Goal: Find specific page/section: Find specific page/section

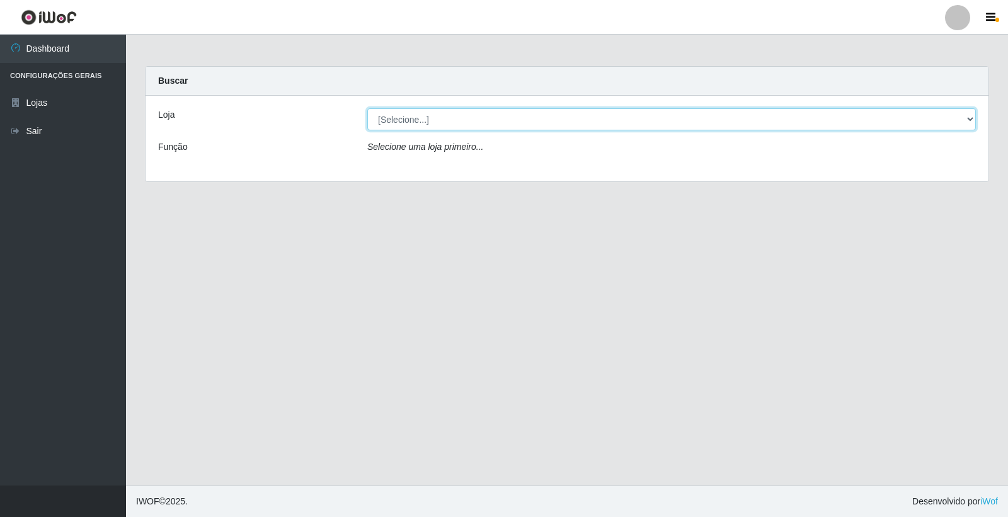
click at [487, 130] on select "[Selecione...] O Feirão - [GEOGRAPHIC_DATA]" at bounding box center [671, 119] width 609 height 22
select select "327"
click at [367, 108] on select "[Selecione...] O Feirão - [GEOGRAPHIC_DATA]" at bounding box center [671, 119] width 609 height 22
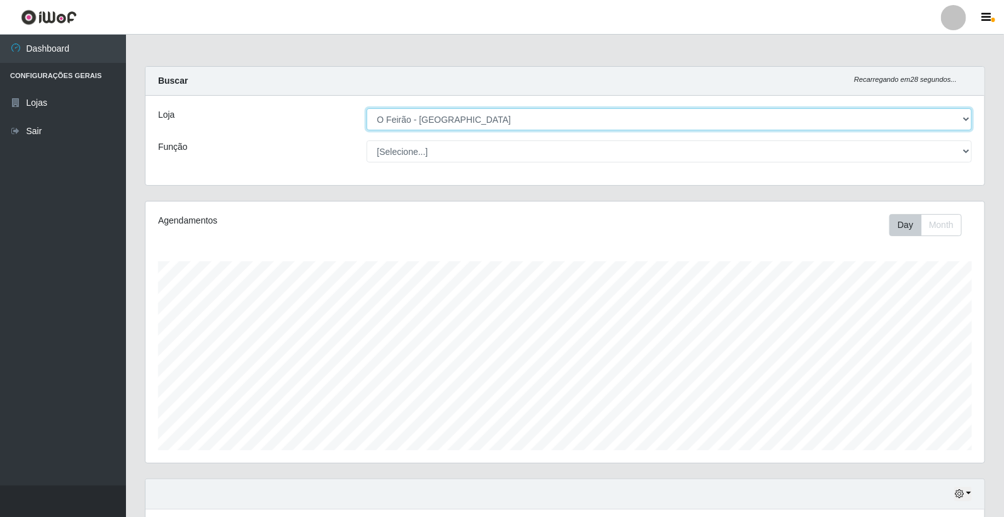
scroll to position [95, 0]
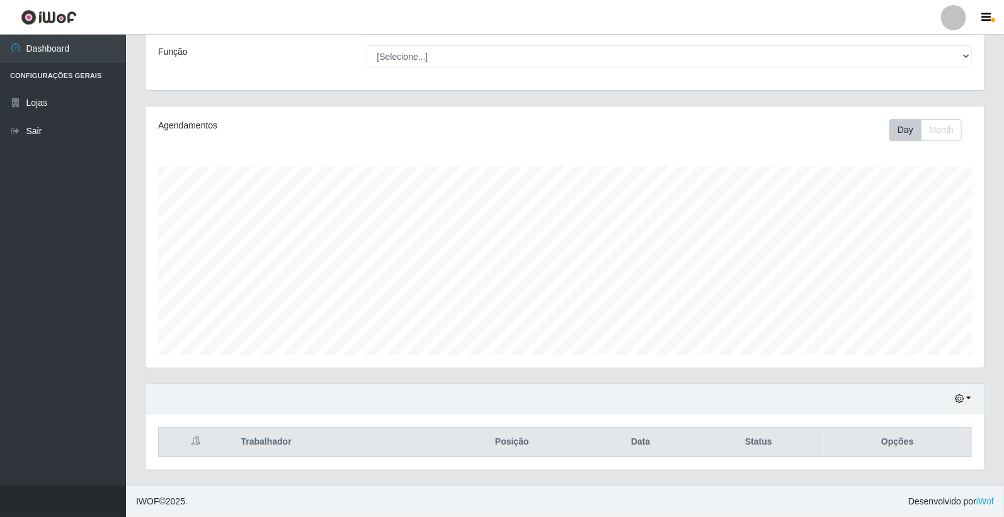
click at [973, 391] on div "Hoje 1 dia 3 dias 1 Semana Não encerrados" at bounding box center [565, 399] width 839 height 30
click at [959, 406] on div "Hoje 1 dia 3 dias 1 Semana Não encerrados" at bounding box center [565, 399] width 839 height 30
click at [968, 404] on button "button" at bounding box center [963, 399] width 18 height 14
click at [927, 297] on button "1 dia" at bounding box center [921, 298] width 100 height 26
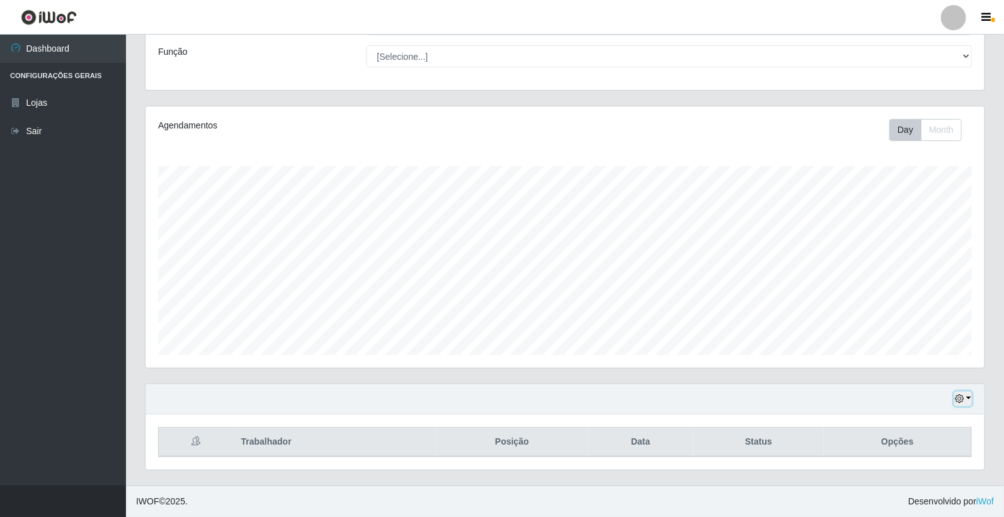
click at [965, 401] on button "button" at bounding box center [963, 399] width 18 height 14
click at [918, 267] on button "Hoje" at bounding box center [921, 272] width 100 height 26
click at [968, 403] on button "button" at bounding box center [963, 399] width 18 height 14
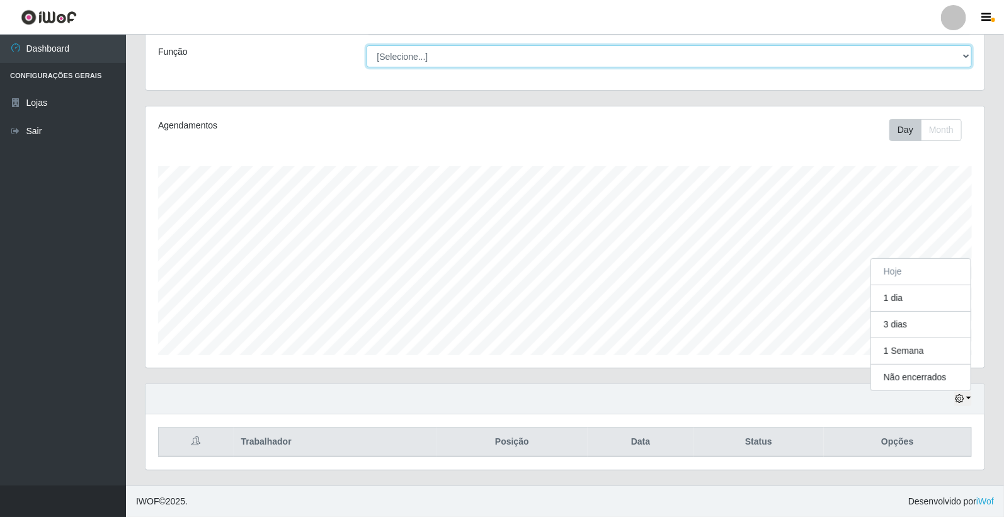
click at [490, 52] on select "[Selecione...] ASG ASG + ASG ++ Embalador Embalador + Embalador ++ Operador de …" at bounding box center [670, 56] width 606 height 22
click at [367, 45] on select "[Selecione...] ASG ASG + ASG ++ Embalador Embalador + Embalador ++ Operador de …" at bounding box center [670, 56] width 606 height 22
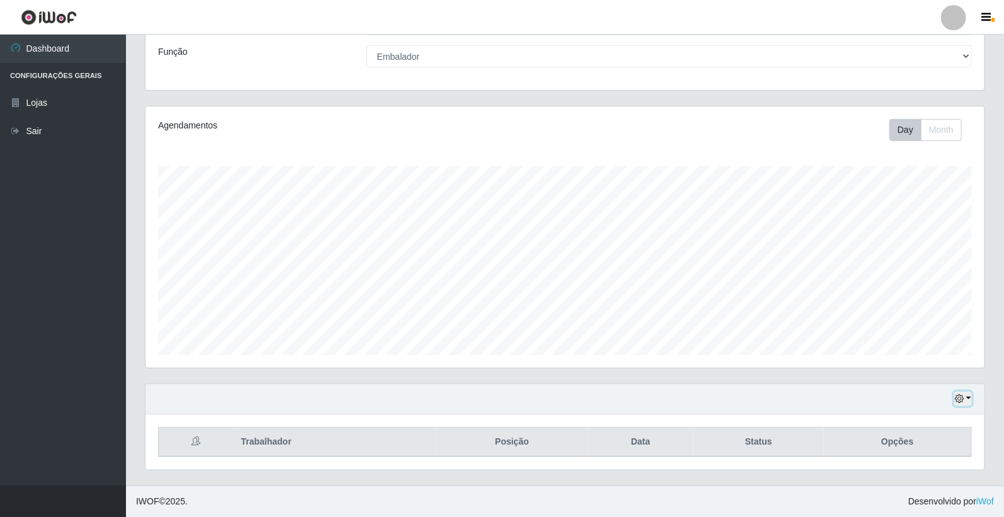
click at [966, 398] on button "button" at bounding box center [963, 399] width 18 height 14
click at [918, 292] on button "1 dia" at bounding box center [921, 298] width 100 height 26
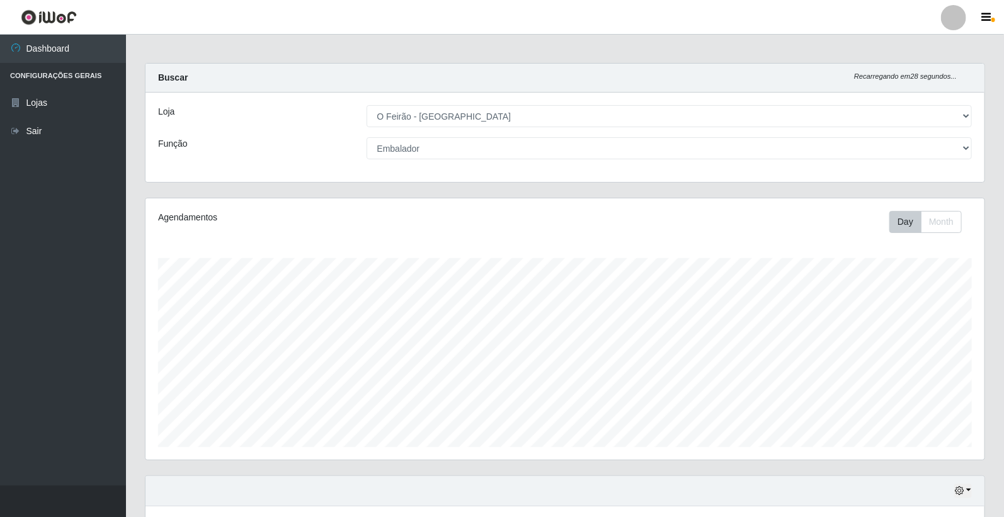
scroll to position [0, 0]
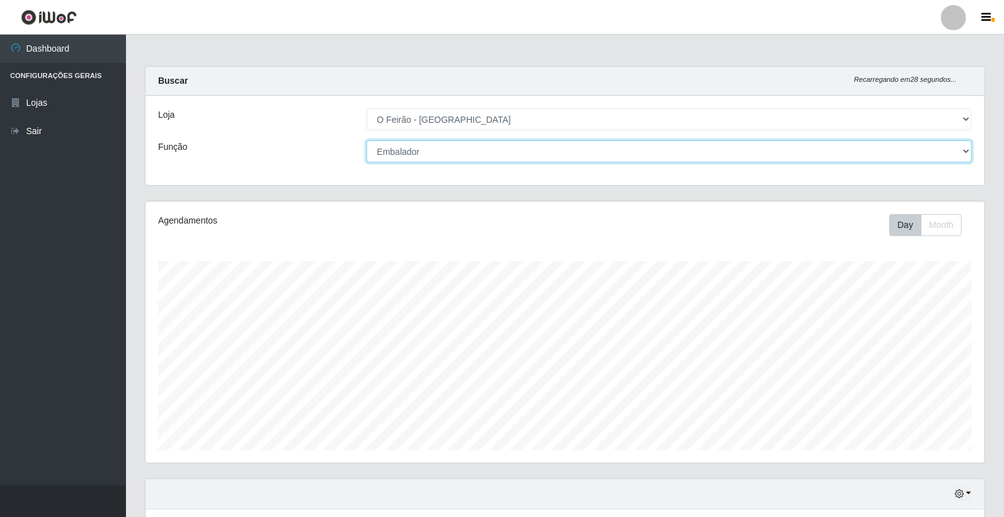
click at [612, 158] on select "[Selecione...] ASG ASG + ASG ++ Embalador Embalador + Embalador ++ Operador de …" at bounding box center [670, 151] width 606 height 22
select select "[Selecione...]"
click at [367, 140] on select "[Selecione...] ASG ASG + ASG ++ Embalador Embalador + Embalador ++ Operador de …" at bounding box center [670, 151] width 606 height 22
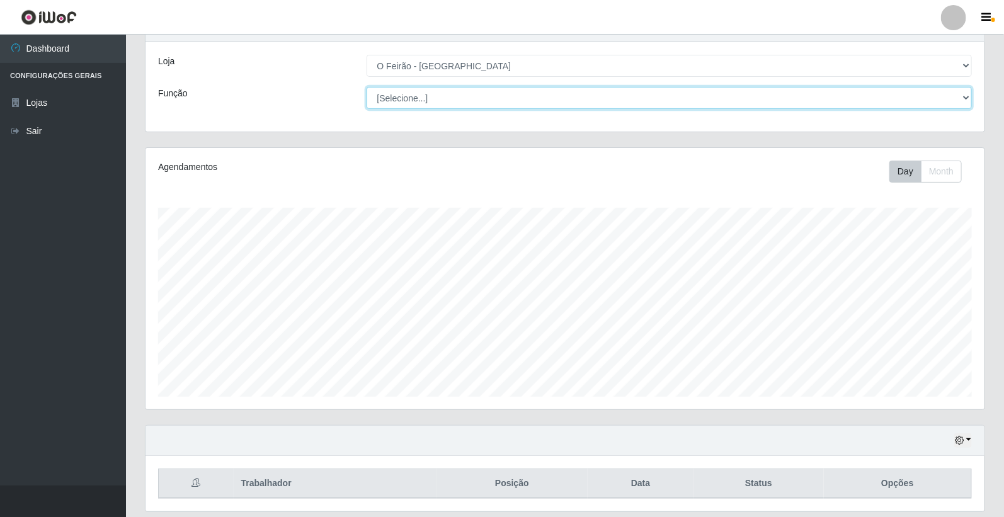
scroll to position [95, 0]
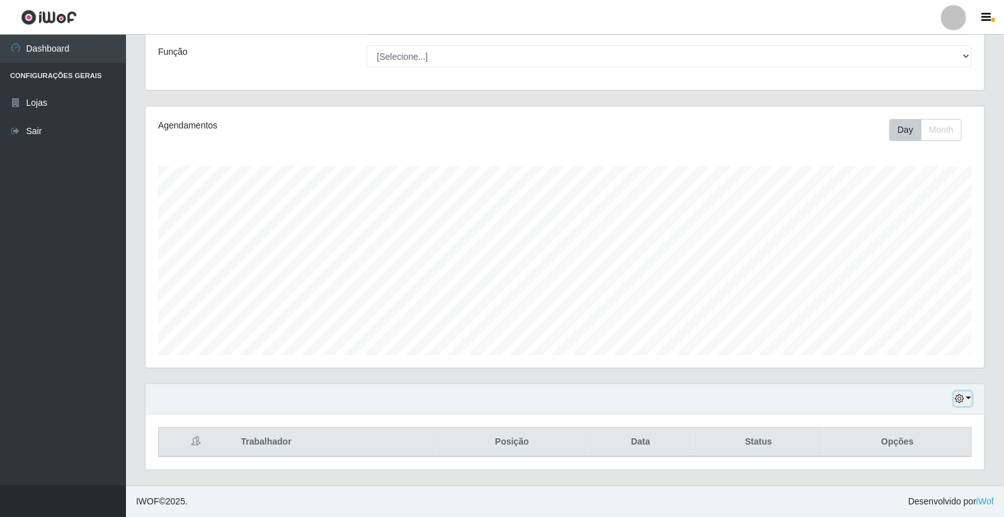
click at [968, 397] on button "button" at bounding box center [963, 399] width 18 height 14
click at [884, 334] on button "3 dias" at bounding box center [921, 325] width 100 height 26
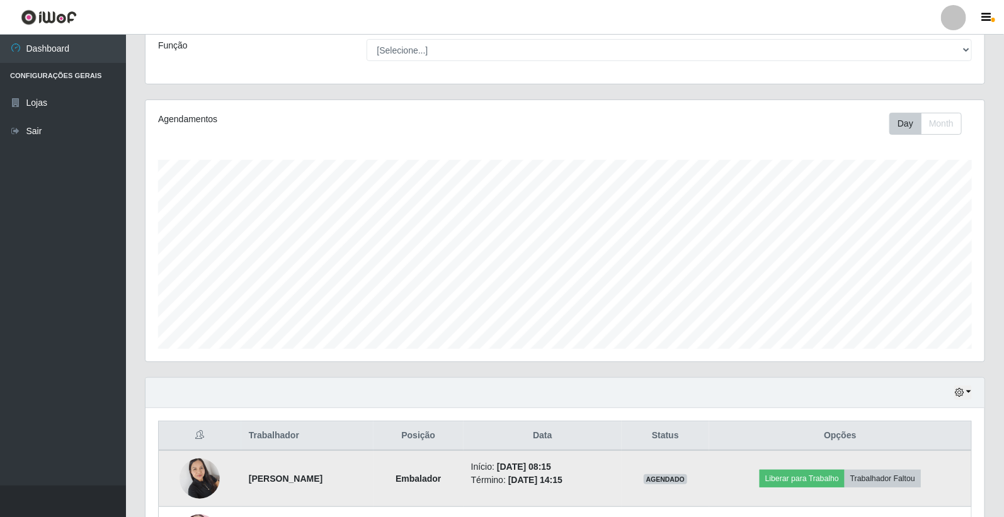
scroll to position [0, 0]
